Goal: Information Seeking & Learning: Find specific fact

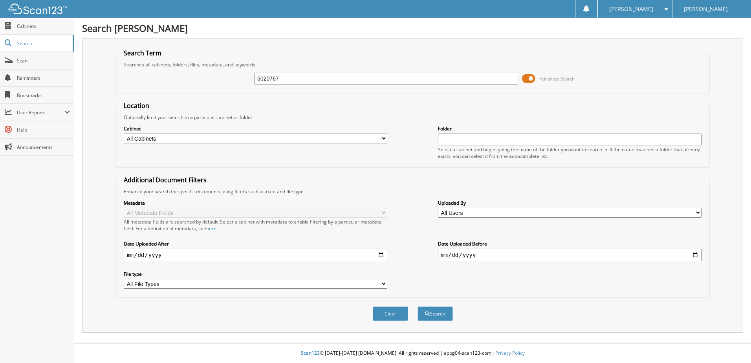
type input "5020767"
click at [418, 306] on button "Search" at bounding box center [435, 313] width 35 height 15
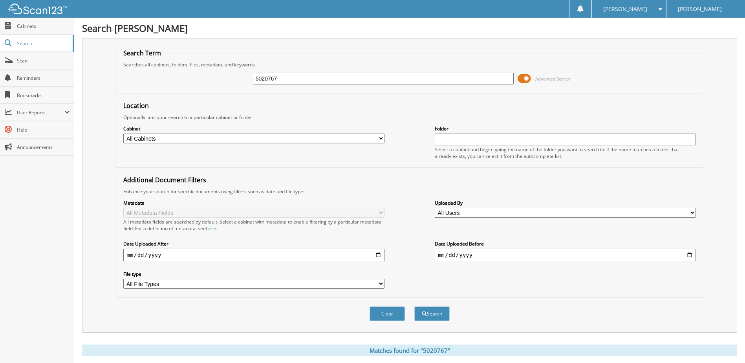
click at [283, 72] on div "5020767 Advanced Search" at bounding box center [409, 78] width 580 height 21
click at [283, 76] on input "5020767" at bounding box center [383, 79] width 261 height 12
type input "5020766"
click at [415, 306] on button "Search" at bounding box center [432, 313] width 35 height 15
click at [295, 76] on input "5020766" at bounding box center [383, 79] width 261 height 12
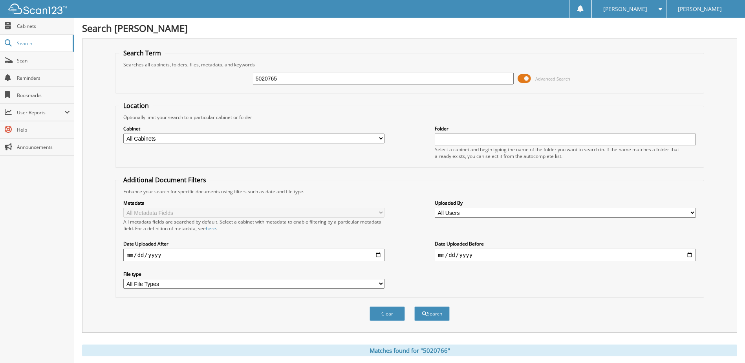
type input "5020765"
click at [415, 306] on button "Search" at bounding box center [432, 313] width 35 height 15
click at [291, 78] on input "5020765" at bounding box center [383, 79] width 261 height 12
type input "5020764"
click at [415, 306] on button "Search" at bounding box center [432, 313] width 35 height 15
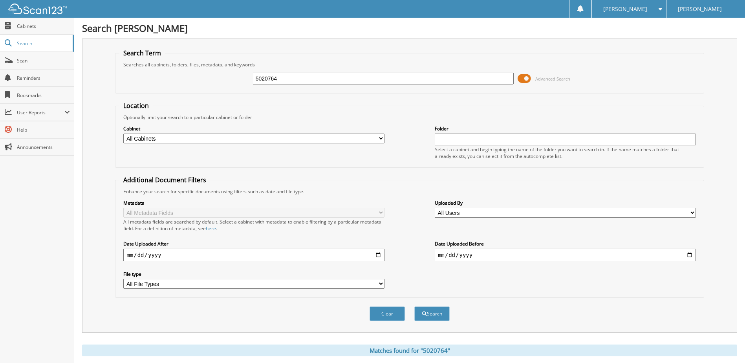
click at [283, 77] on input "5020764" at bounding box center [383, 79] width 261 height 12
type input "5020763"
click at [415, 306] on button "Search" at bounding box center [432, 313] width 35 height 15
click at [279, 75] on input "5020763" at bounding box center [383, 79] width 261 height 12
type input "5020762"
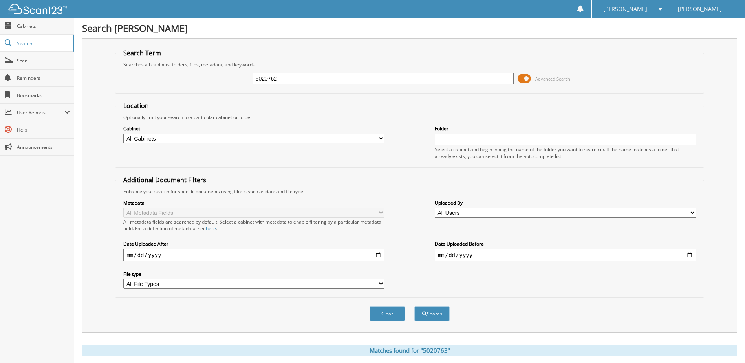
click at [415, 306] on button "Search" at bounding box center [432, 313] width 35 height 15
click at [285, 76] on input "5020762" at bounding box center [383, 79] width 261 height 12
type input "5020761"
click at [415, 306] on button "Search" at bounding box center [432, 313] width 35 height 15
click at [308, 83] on input "5020761" at bounding box center [383, 79] width 261 height 12
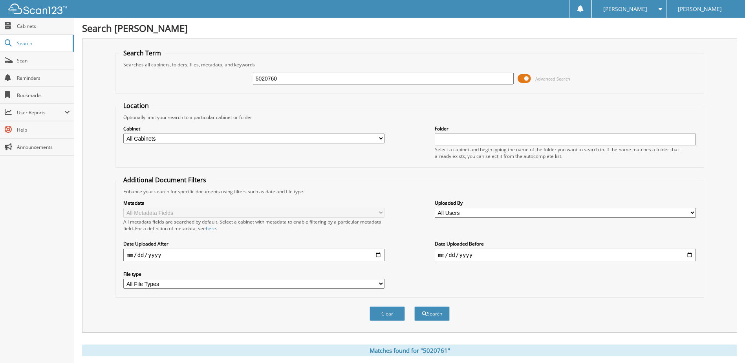
type input "5020760"
click at [415, 306] on button "Search" at bounding box center [432, 313] width 35 height 15
click at [295, 75] on input "5020760" at bounding box center [383, 79] width 261 height 12
type input "5020769"
click at [415, 306] on button "Search" at bounding box center [432, 313] width 35 height 15
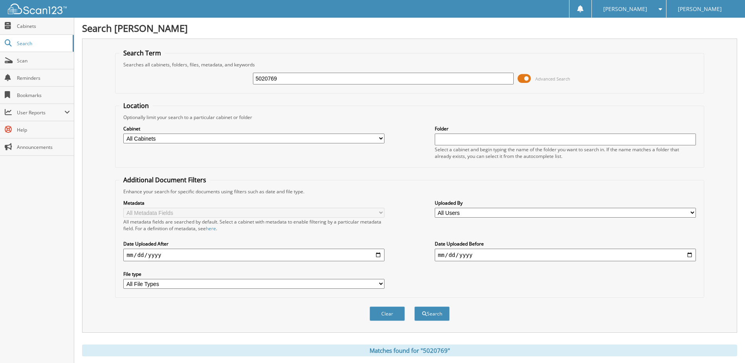
click at [285, 80] on input "5020769" at bounding box center [383, 79] width 261 height 12
type input "5020770"
click at [415, 306] on button "Search" at bounding box center [432, 313] width 35 height 15
click at [280, 79] on input "5020770" at bounding box center [383, 79] width 261 height 12
type input "5020771"
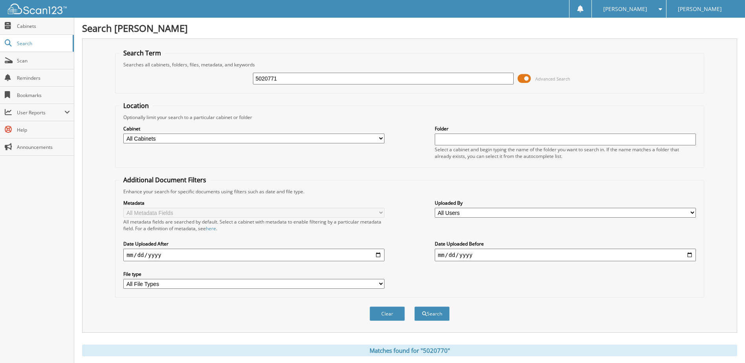
click at [415, 306] on button "Search" at bounding box center [432, 313] width 35 height 15
click at [288, 77] on input "5020771" at bounding box center [383, 79] width 261 height 12
type input "5020772"
click at [415, 306] on button "Search" at bounding box center [432, 313] width 35 height 15
click at [290, 80] on input "5020772" at bounding box center [383, 79] width 261 height 12
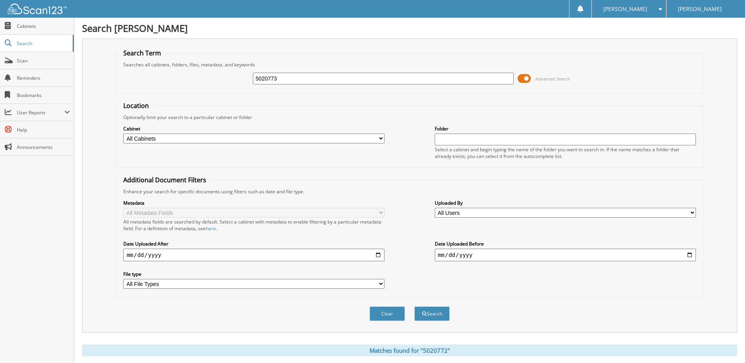
type input "5020773"
click at [415, 306] on button "Search" at bounding box center [432, 313] width 35 height 15
click at [292, 76] on input "5020773" at bounding box center [383, 79] width 261 height 12
type input "5020774"
click at [415, 306] on button "Search" at bounding box center [432, 313] width 35 height 15
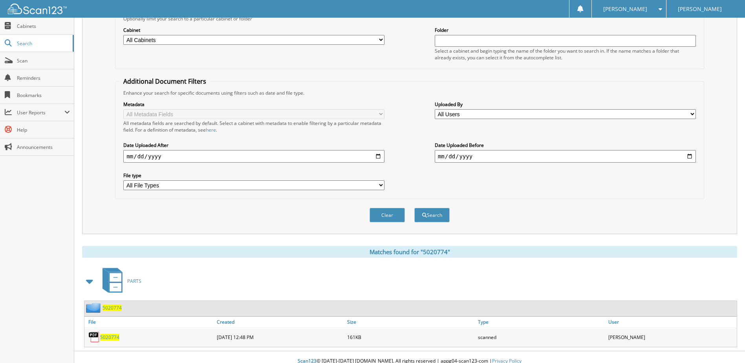
scroll to position [107, 0]
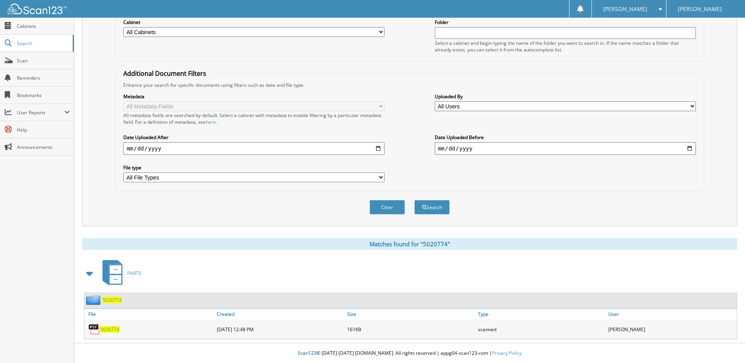
drag, startPoint x: 116, startPoint y: 295, endPoint x: 112, endPoint y: 299, distance: 6.1
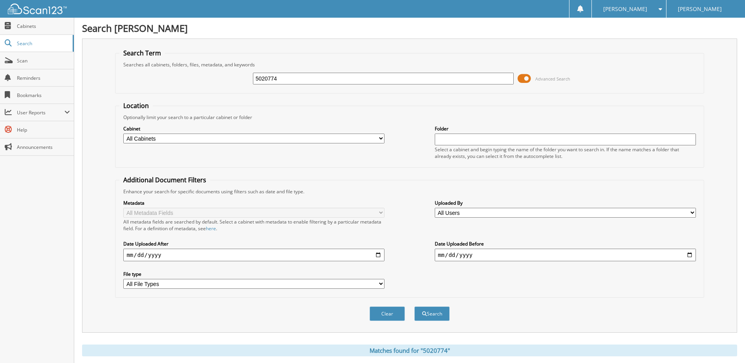
click at [284, 79] on input "5020774" at bounding box center [383, 79] width 261 height 12
type input "5020775"
click at [415, 306] on button "Search" at bounding box center [432, 313] width 35 height 15
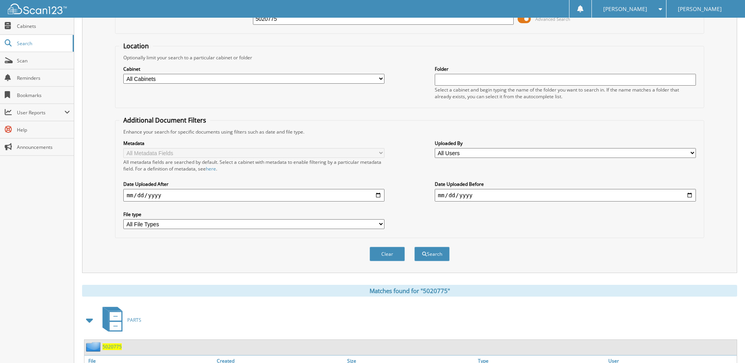
scroll to position [107, 0]
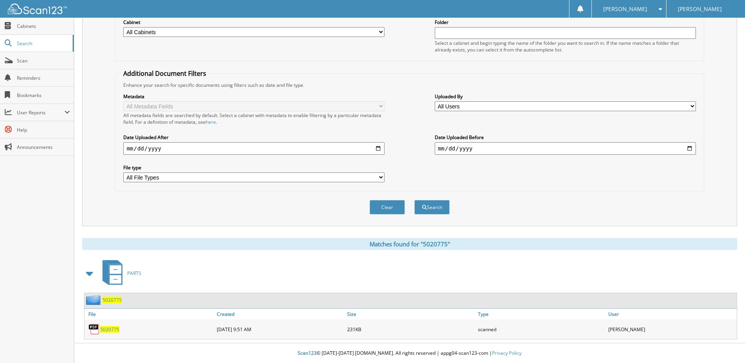
drag, startPoint x: 112, startPoint y: 294, endPoint x: 107, endPoint y: 299, distance: 6.1
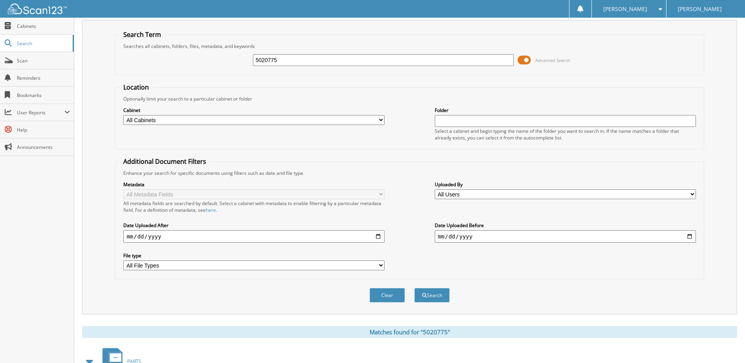
scroll to position [0, 0]
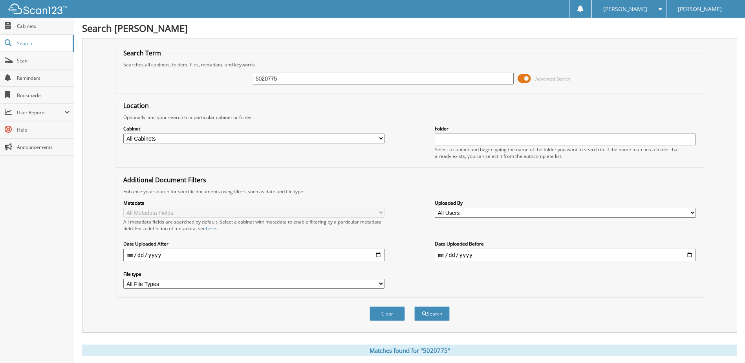
click at [292, 79] on input "5020775" at bounding box center [383, 79] width 261 height 12
type input "5020776"
click at [415, 306] on button "Search" at bounding box center [432, 313] width 35 height 15
click at [302, 84] on input "5020776" at bounding box center [383, 79] width 261 height 12
type input "5020777"
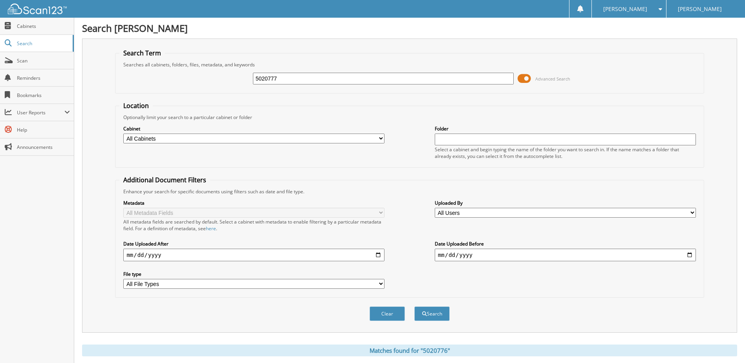
click at [415, 306] on button "Search" at bounding box center [432, 313] width 35 height 15
click at [290, 75] on input "5020777" at bounding box center [383, 79] width 261 height 12
type input "5020778"
click at [415, 306] on button "Search" at bounding box center [432, 313] width 35 height 15
